Goal: Information Seeking & Learning: Learn about a topic

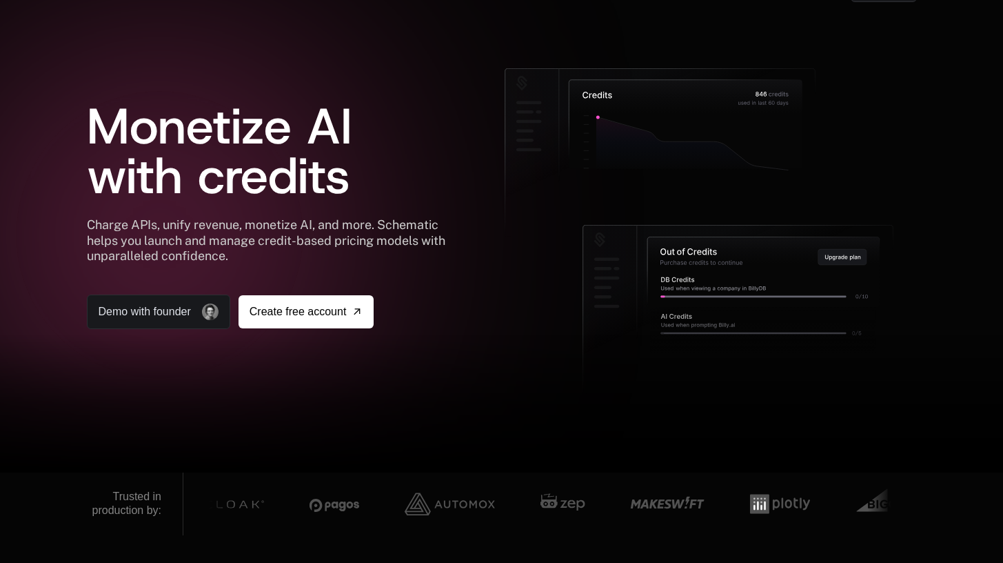
scroll to position [120, 0]
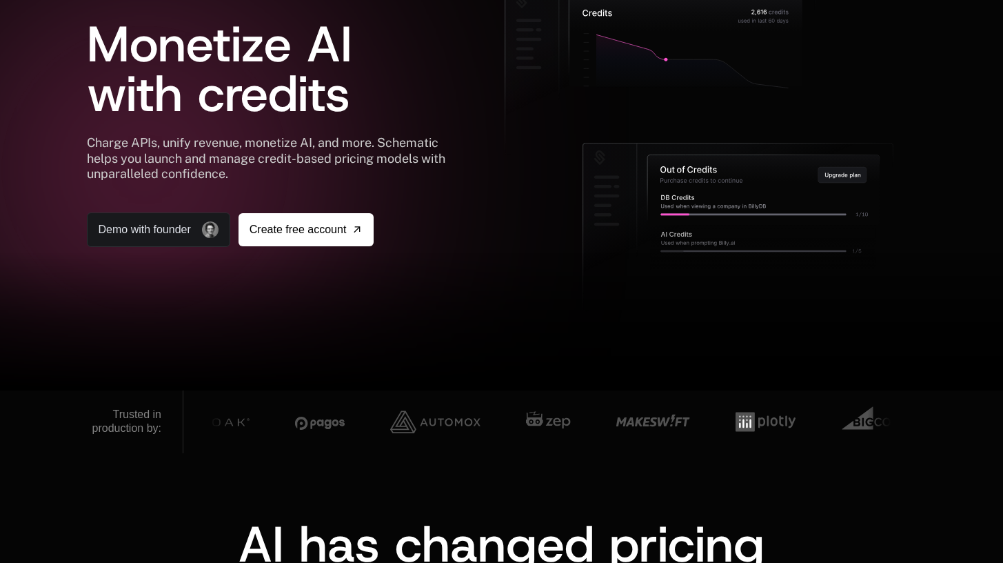
click at [461, 173] on div at bounding box center [688, 116] width 458 height 261
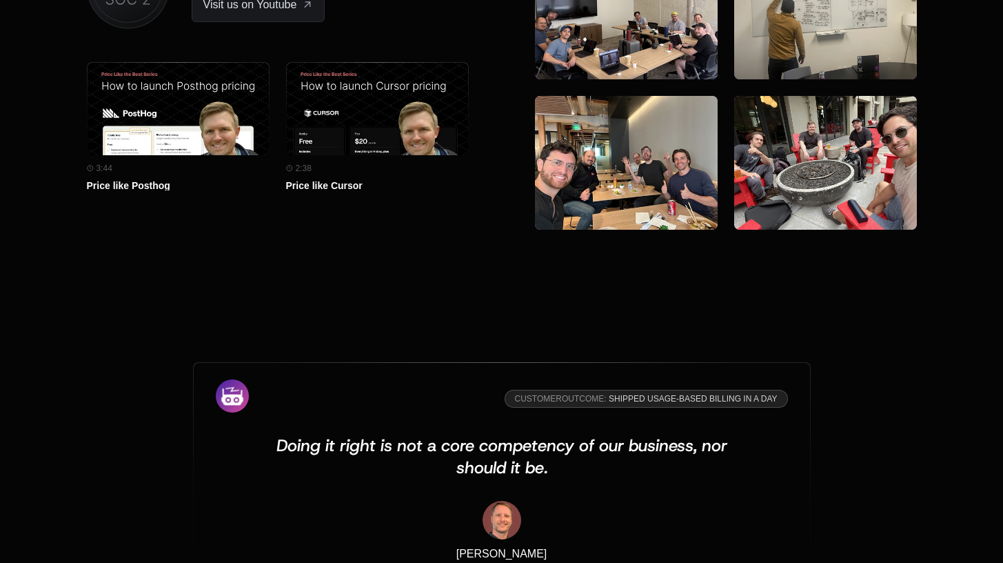
scroll to position [3804, 0]
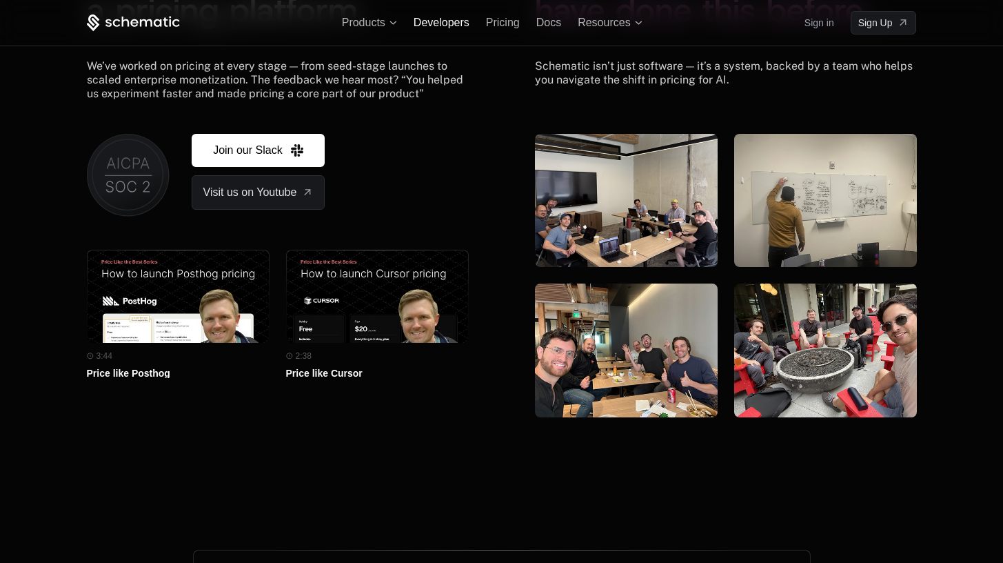
click at [425, 20] on span "Developers" at bounding box center [442, 23] width 56 height 12
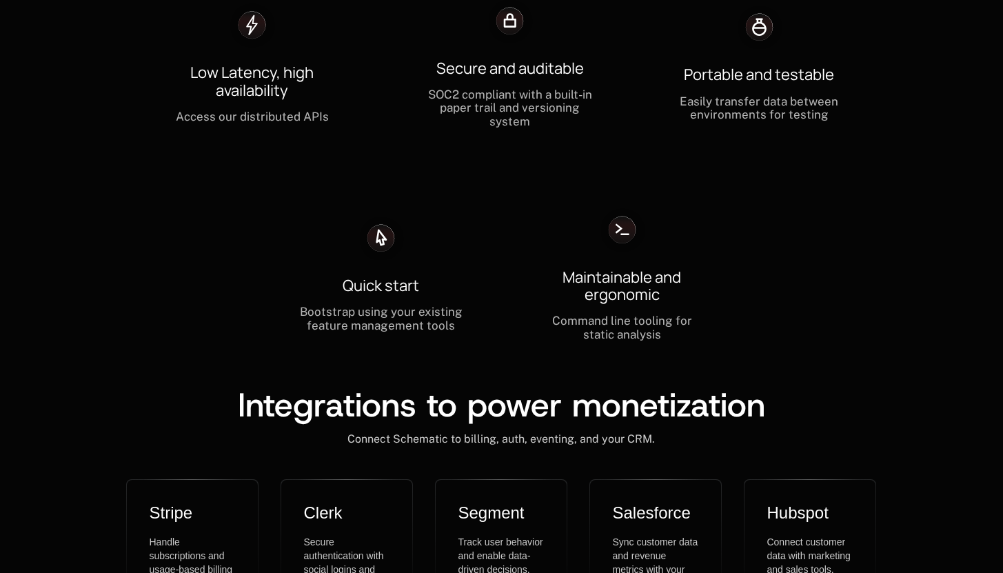
scroll to position [4066, 0]
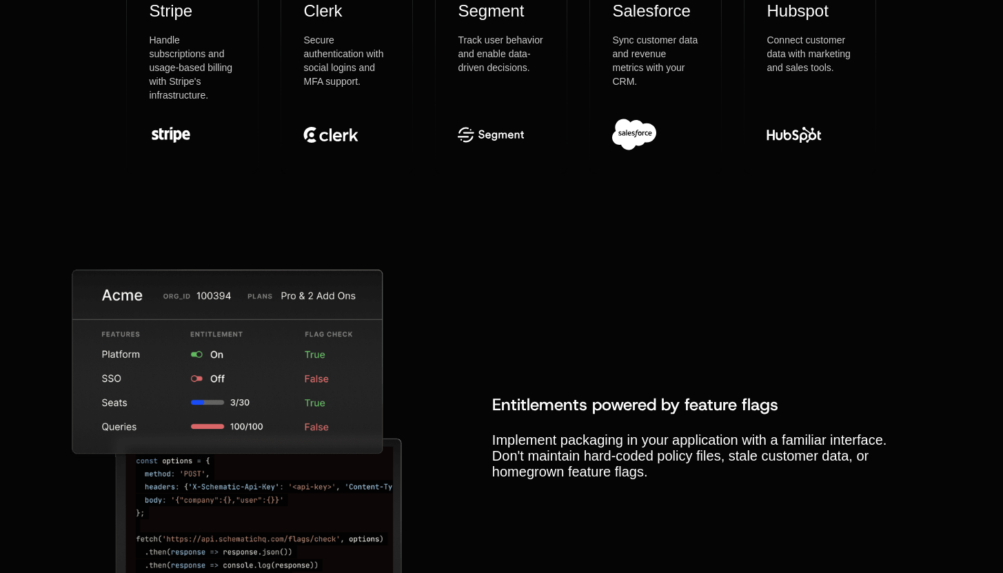
click at [605, 284] on div "Entitlements powered by feature flags Implement packaging in your application w…" at bounding box center [502, 437] width 776 height 334
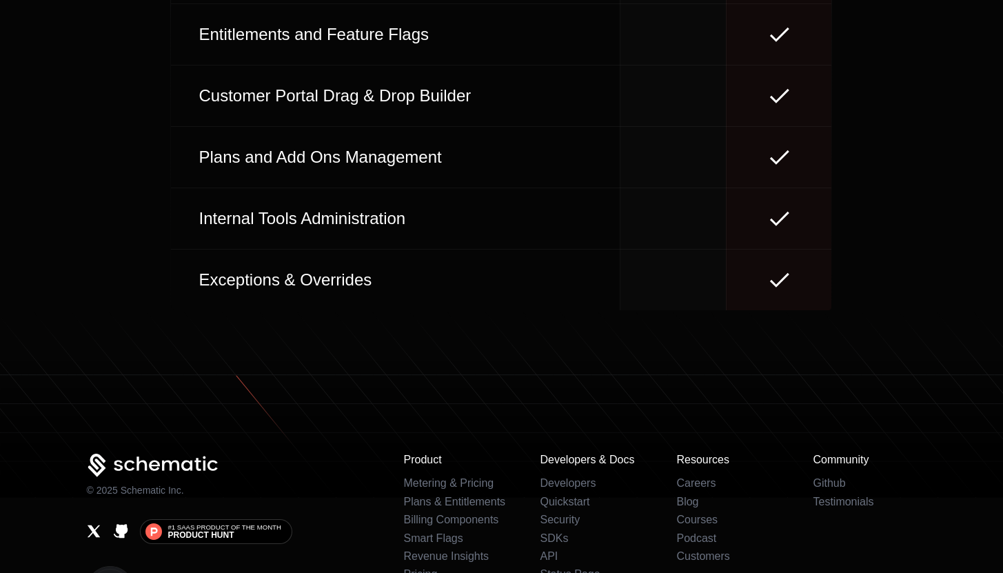
scroll to position [6064, 0]
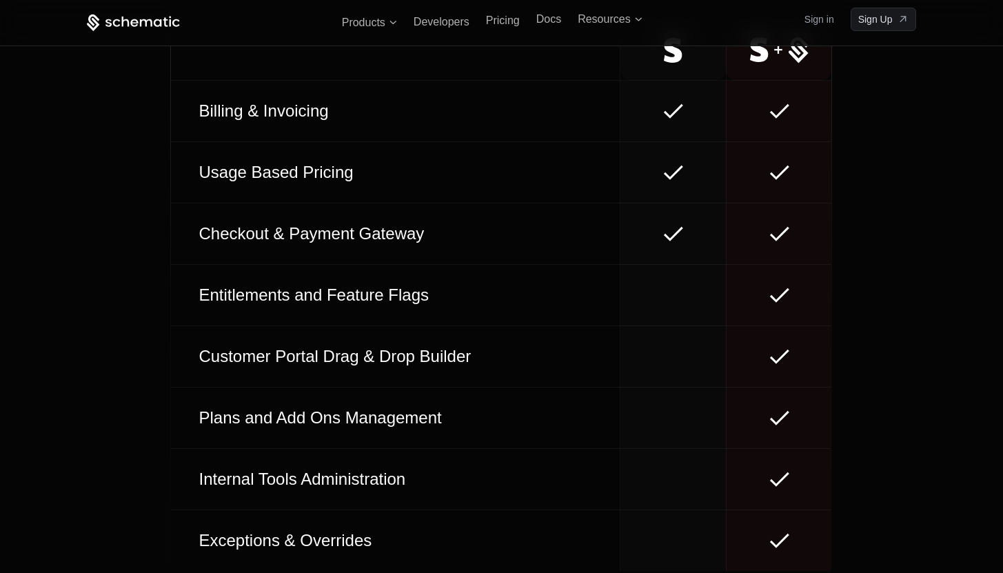
click at [432, 345] on div "Customer Portal Drag & Drop Builder" at bounding box center [395, 356] width 405 height 22
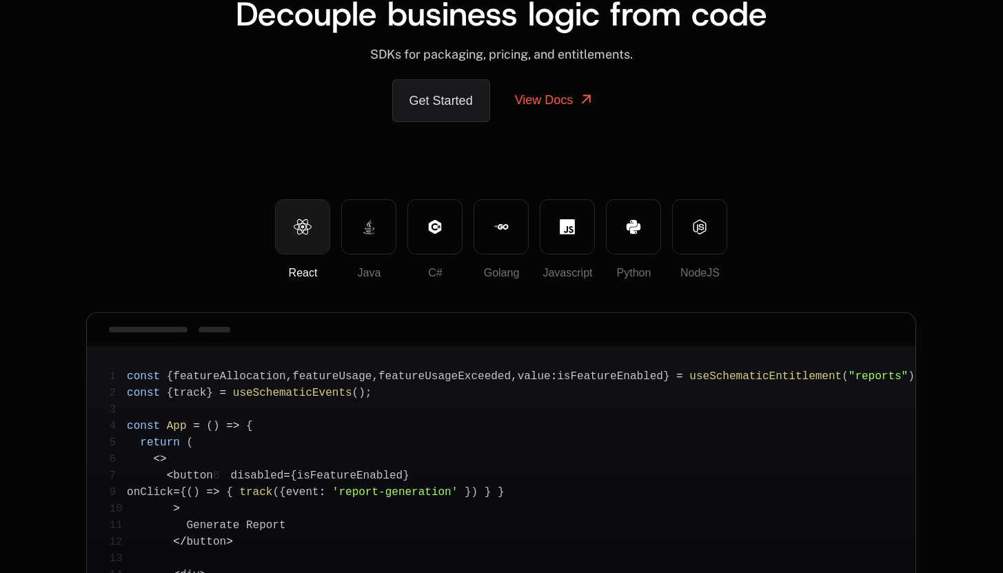
scroll to position [111, 0]
